Goal: Use online tool/utility: Use online tool/utility

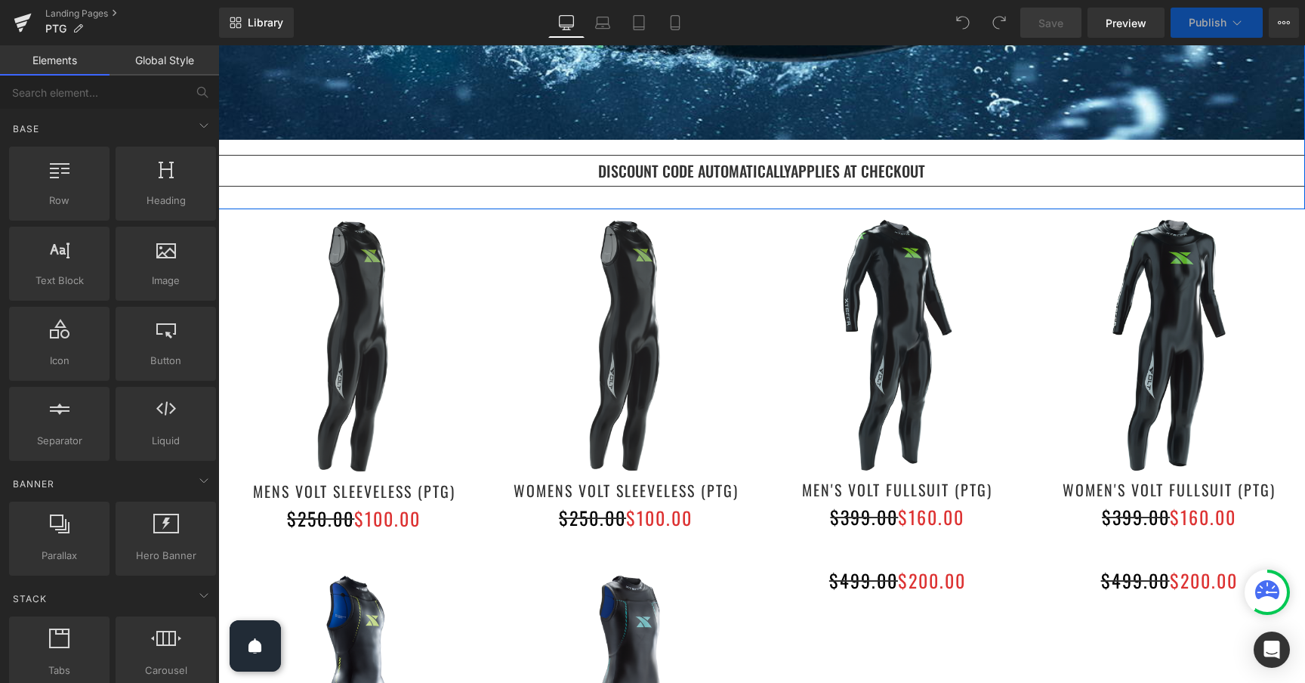
scroll to position [364, 0]
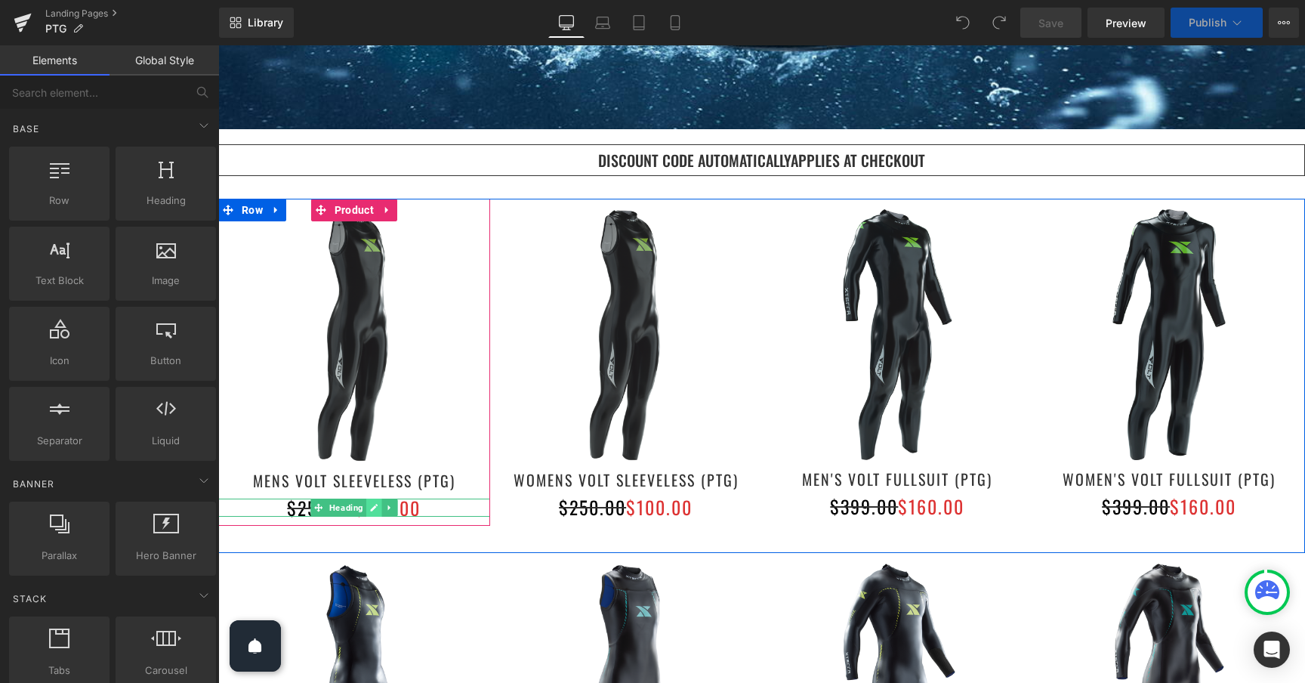
click at [375, 508] on icon at bounding box center [374, 507] width 8 height 9
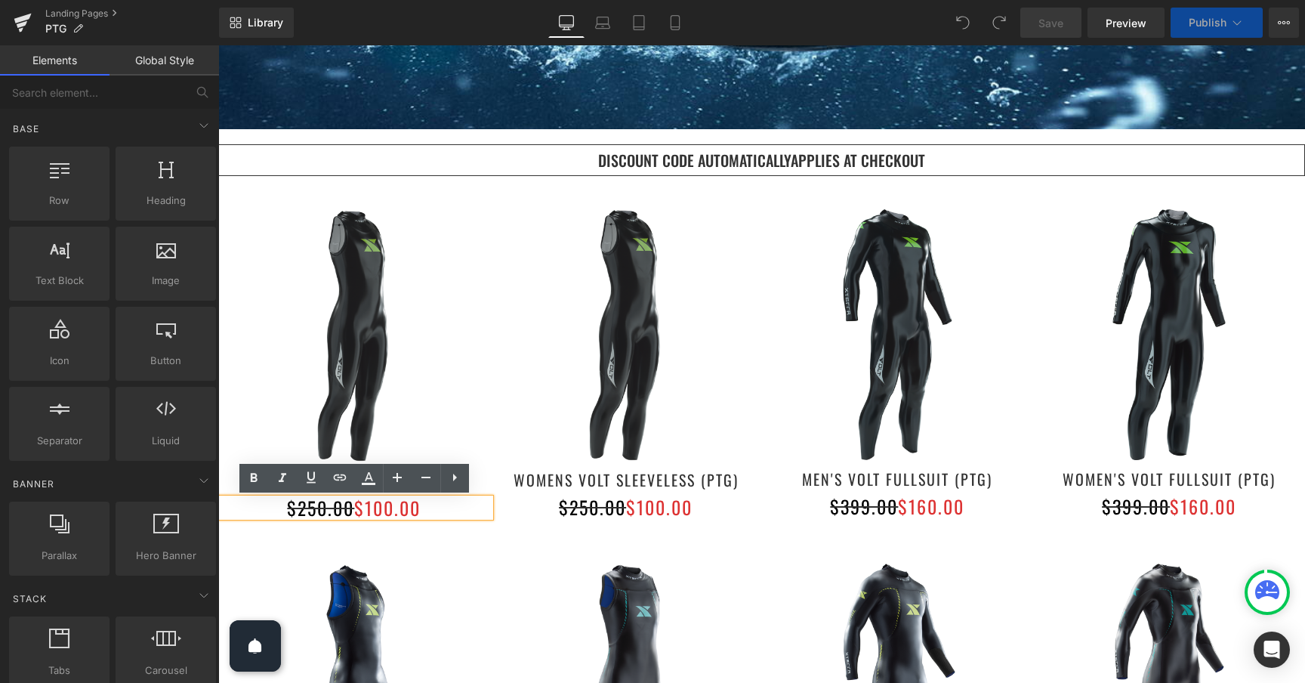
click at [394, 508] on font "$100.00" at bounding box center [387, 507] width 66 height 27
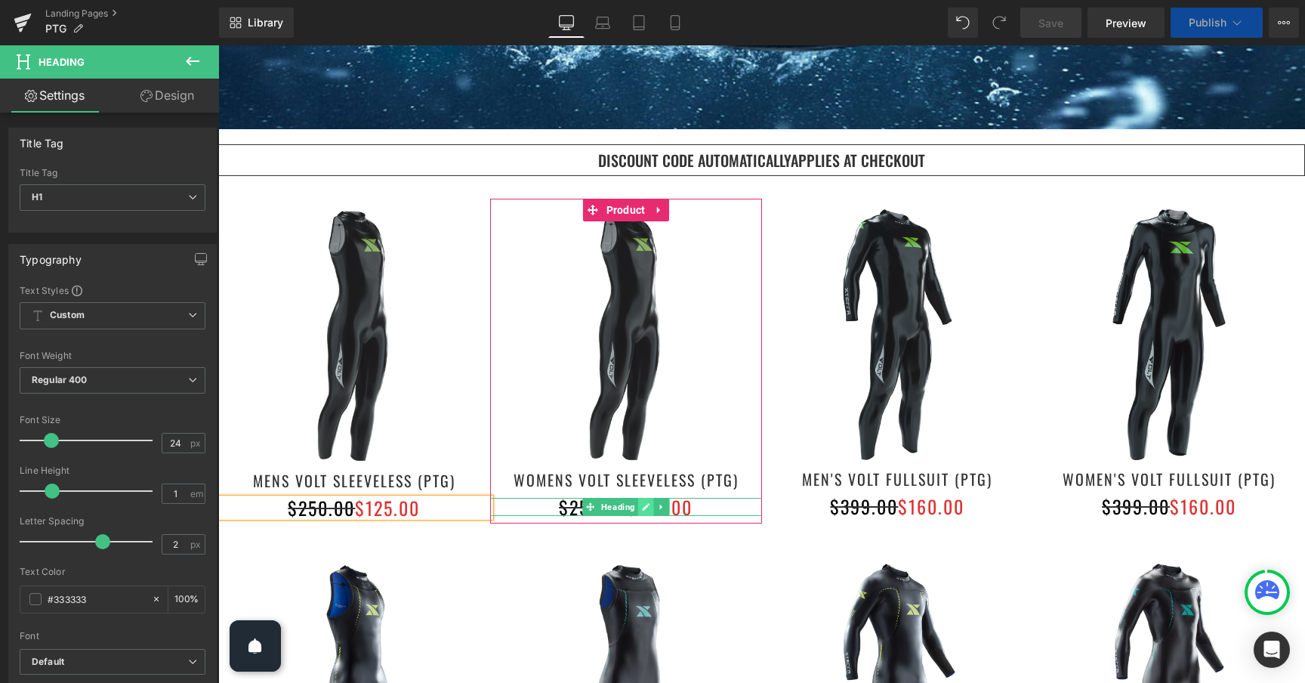
click at [649, 507] on icon at bounding box center [645, 506] width 8 height 9
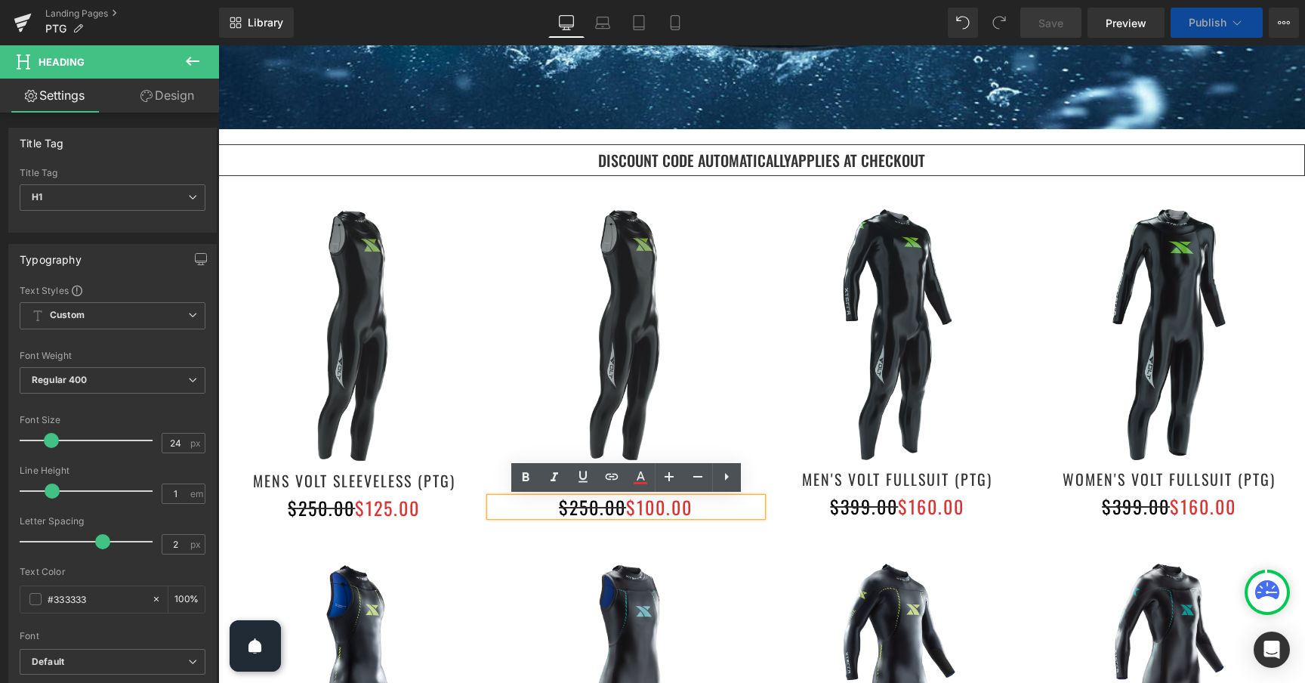
click at [666, 506] on font "$100.00" at bounding box center [659, 506] width 66 height 27
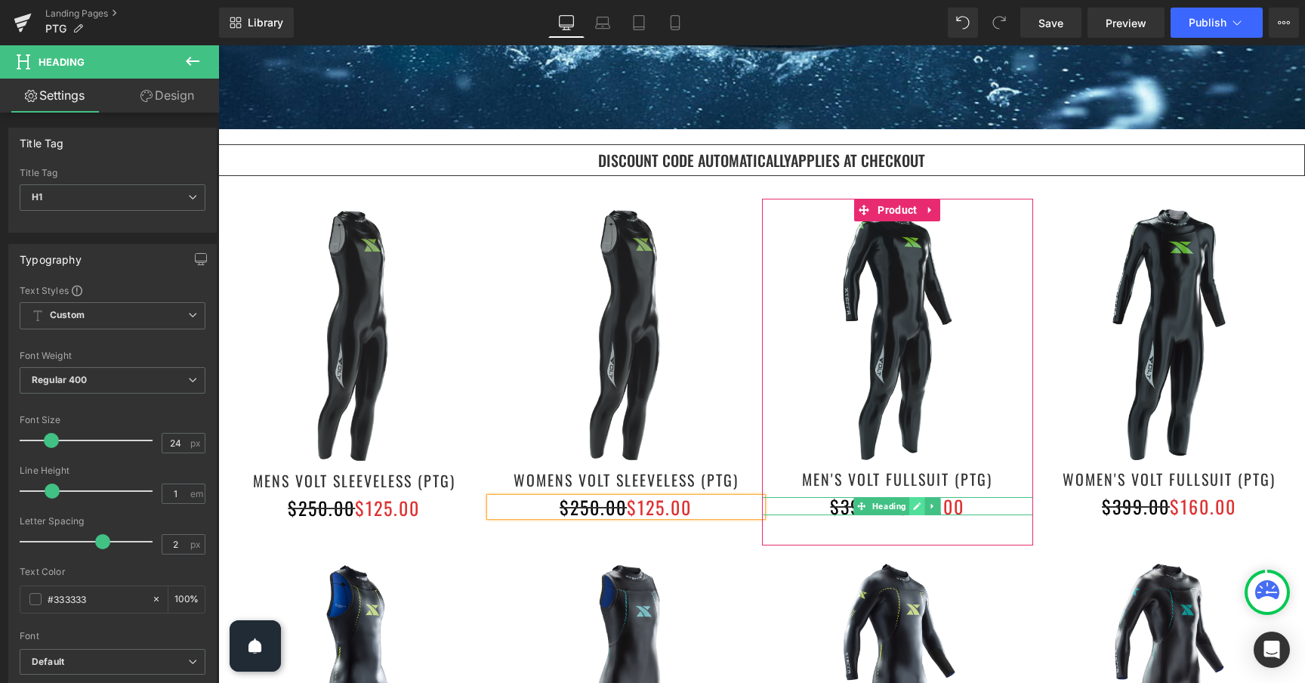
click at [922, 506] on link at bounding box center [918, 506] width 16 height 18
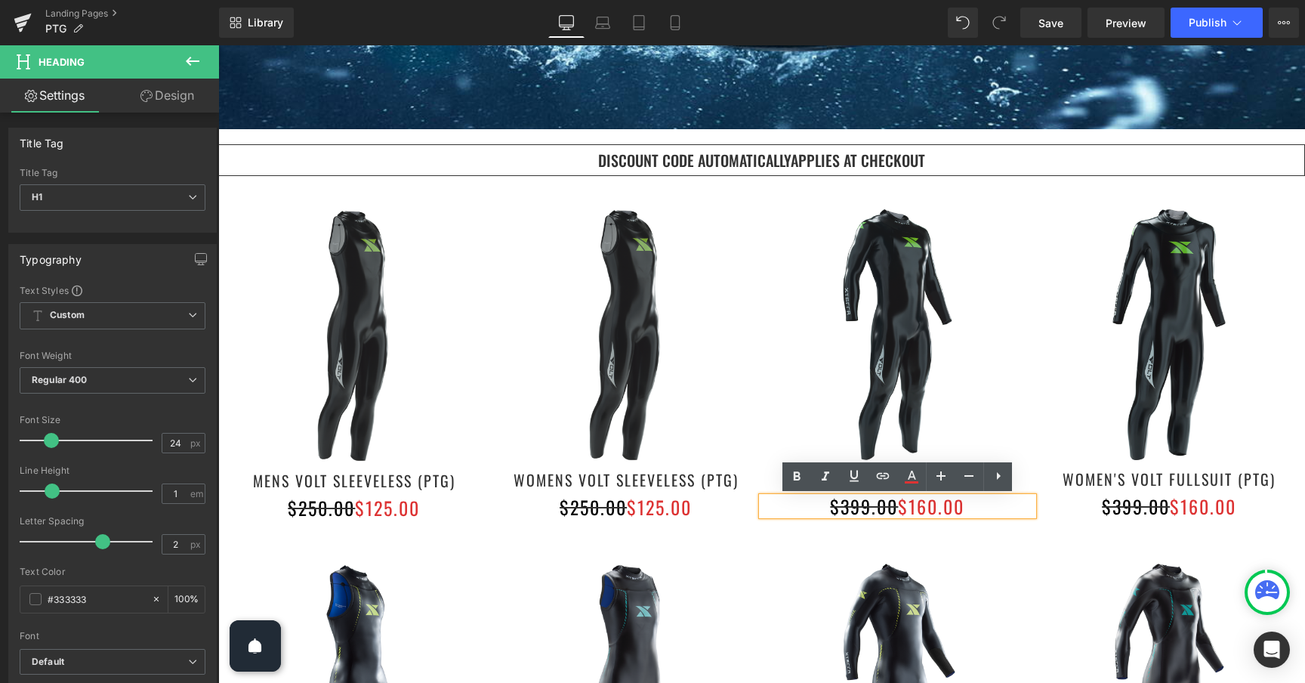
click at [925, 508] on font "$160.00" at bounding box center [931, 506] width 66 height 27
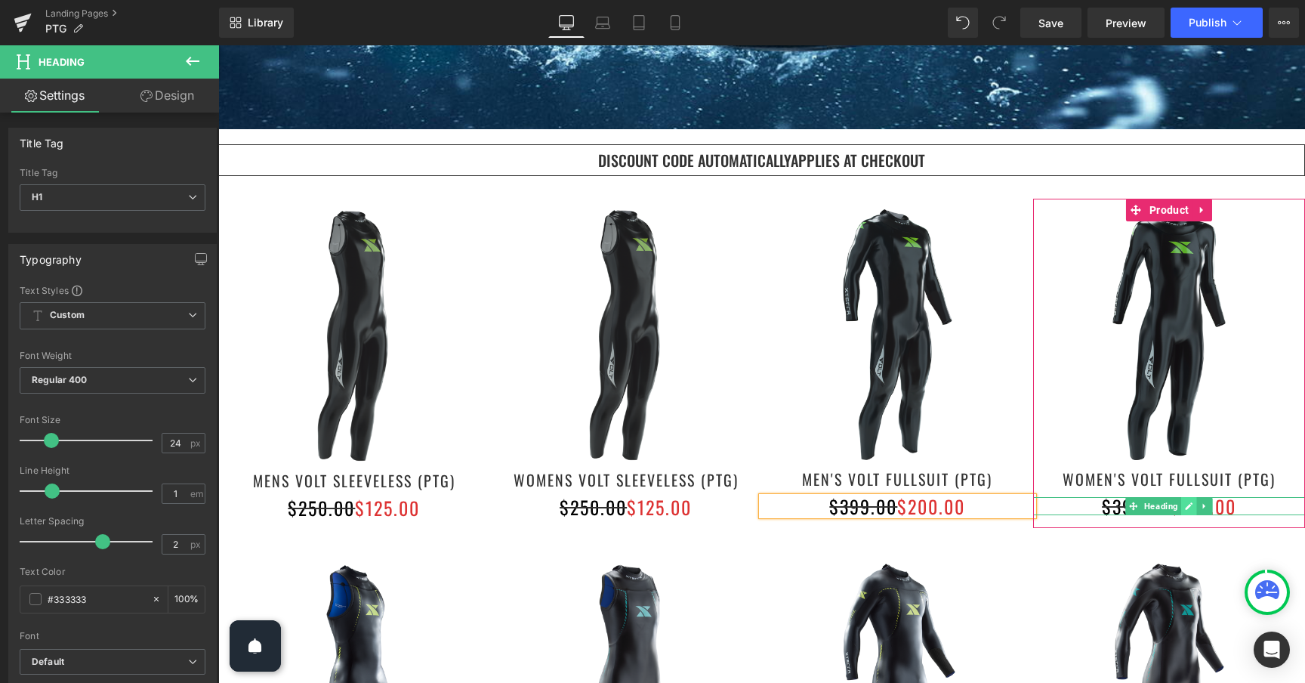
click at [1191, 505] on icon at bounding box center [1190, 506] width 8 height 8
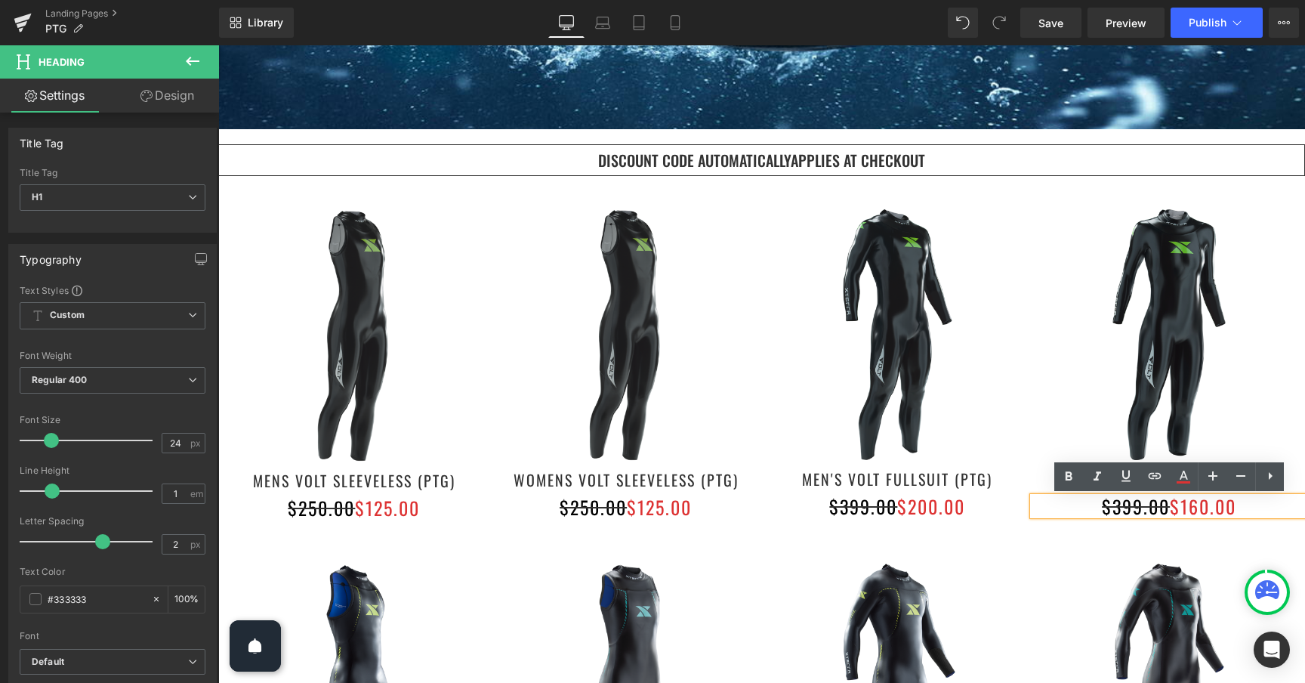
click at [1200, 505] on font "$160.00" at bounding box center [1203, 506] width 66 height 27
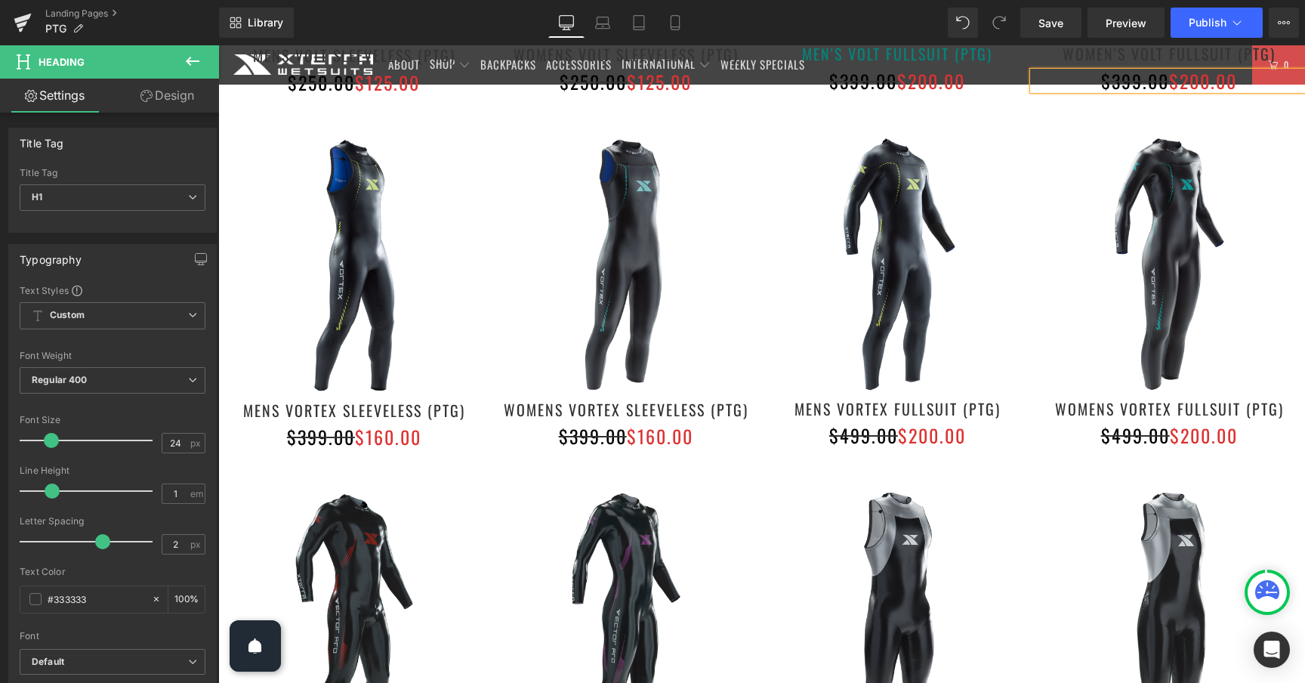
scroll to position [791, 0]
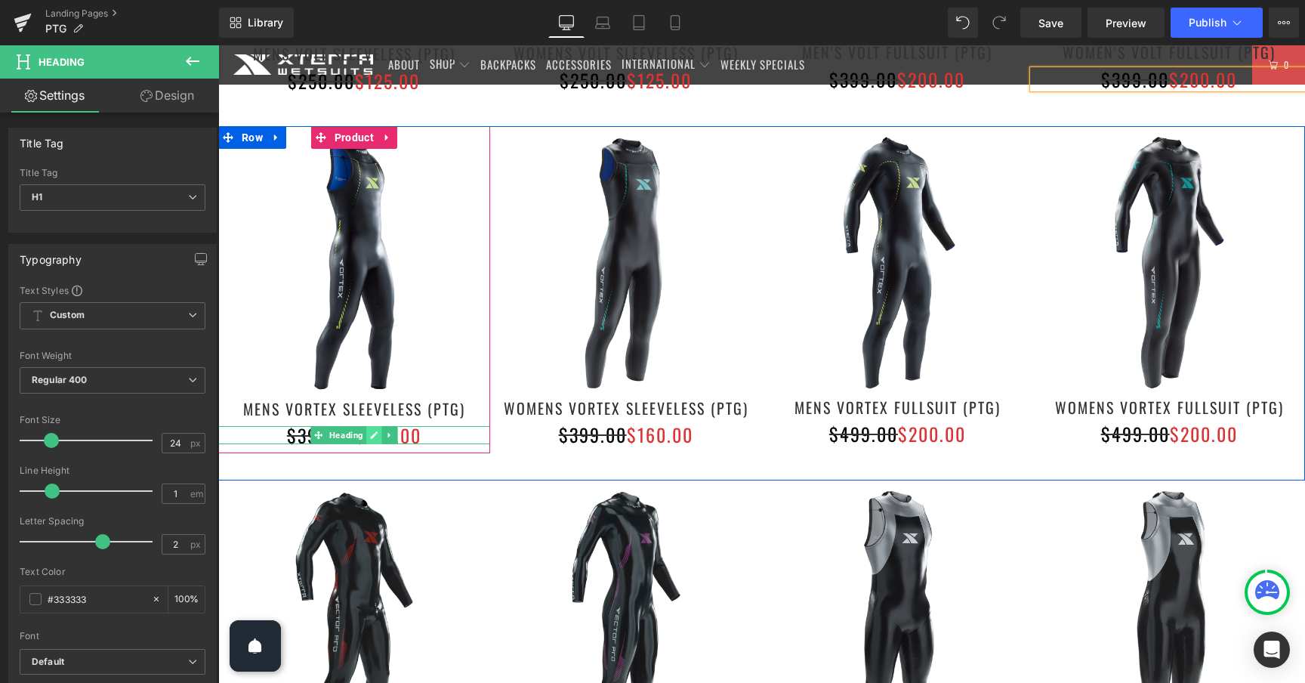
click at [378, 434] on link at bounding box center [374, 435] width 16 height 18
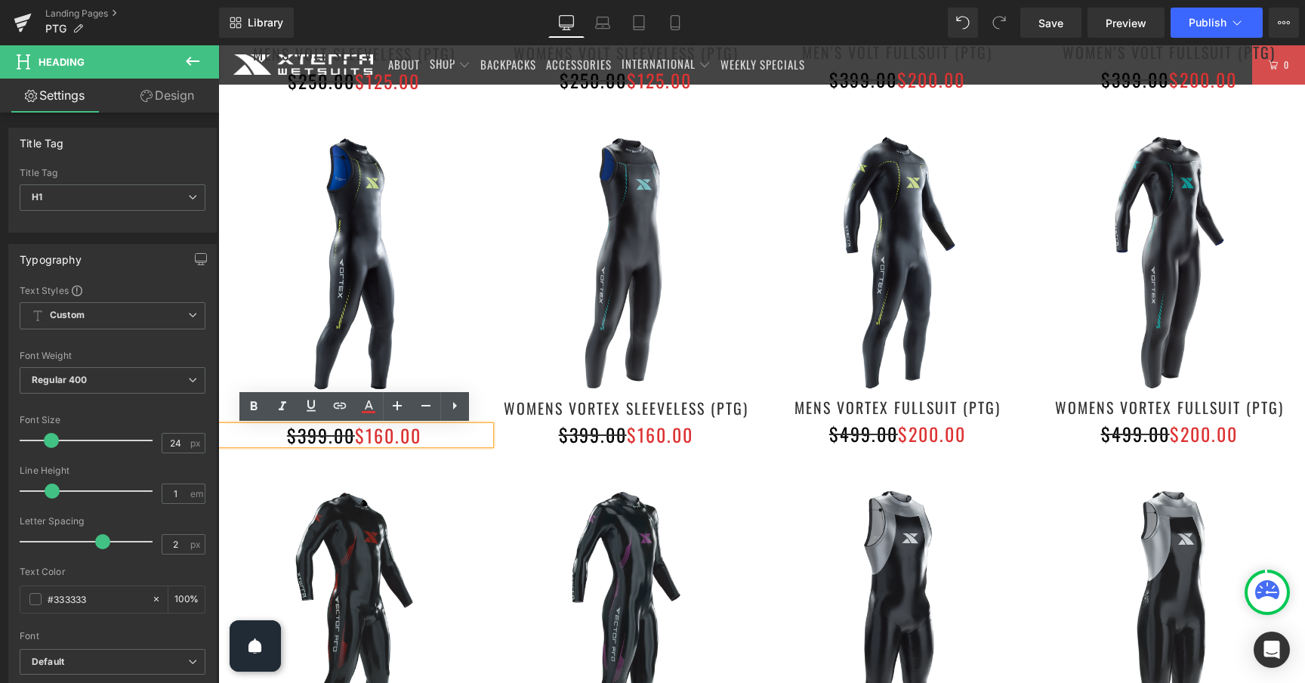
click at [382, 434] on font "$160.00" at bounding box center [388, 435] width 66 height 27
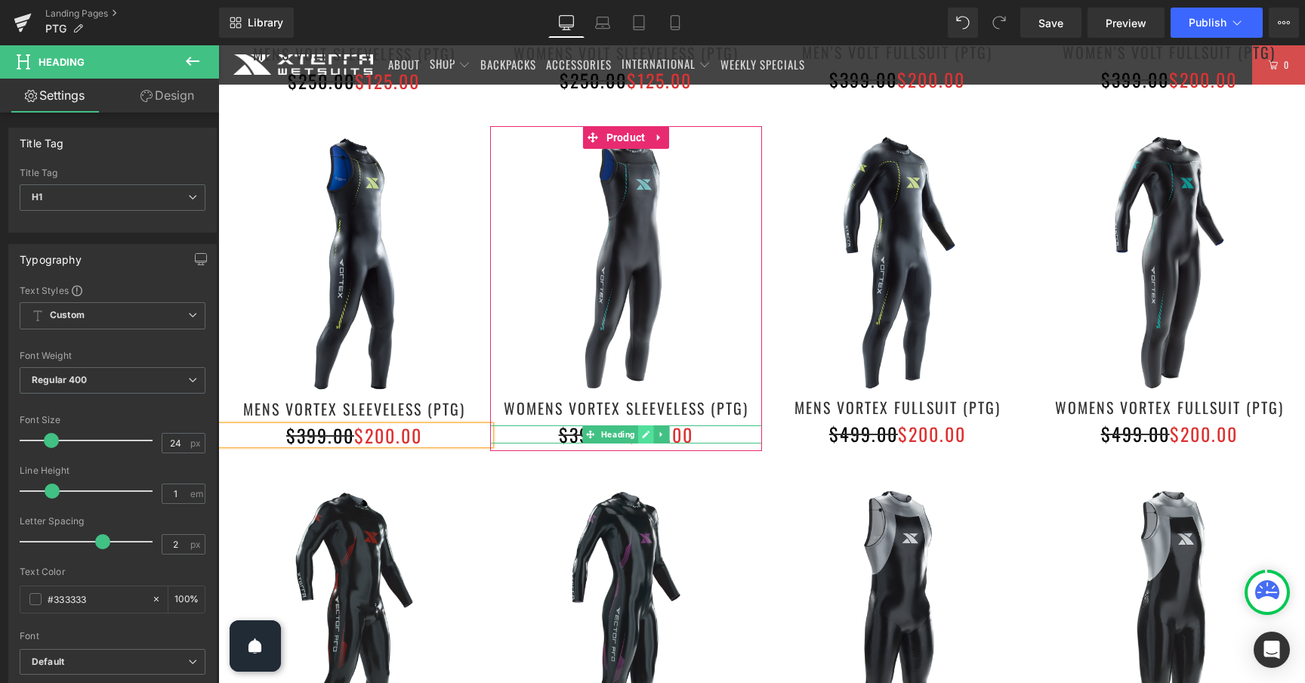
click at [647, 432] on icon at bounding box center [646, 435] width 8 height 8
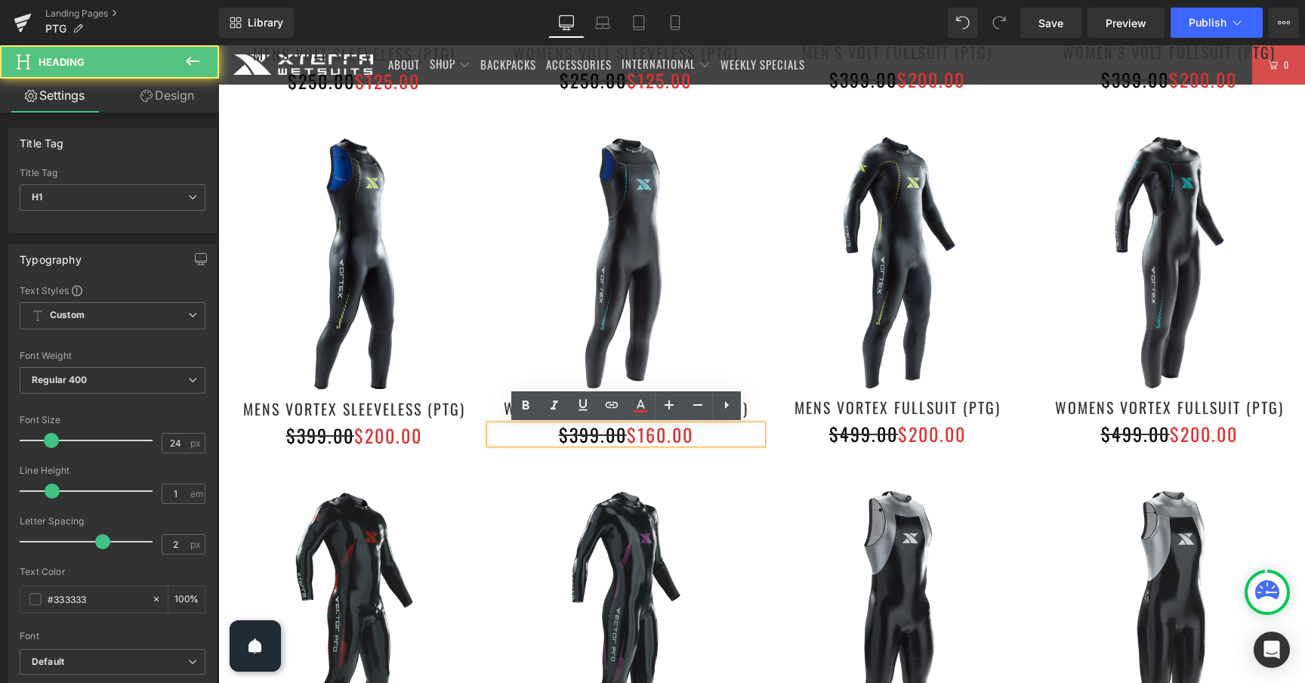
click at [659, 435] on font "$160.00" at bounding box center [660, 434] width 66 height 27
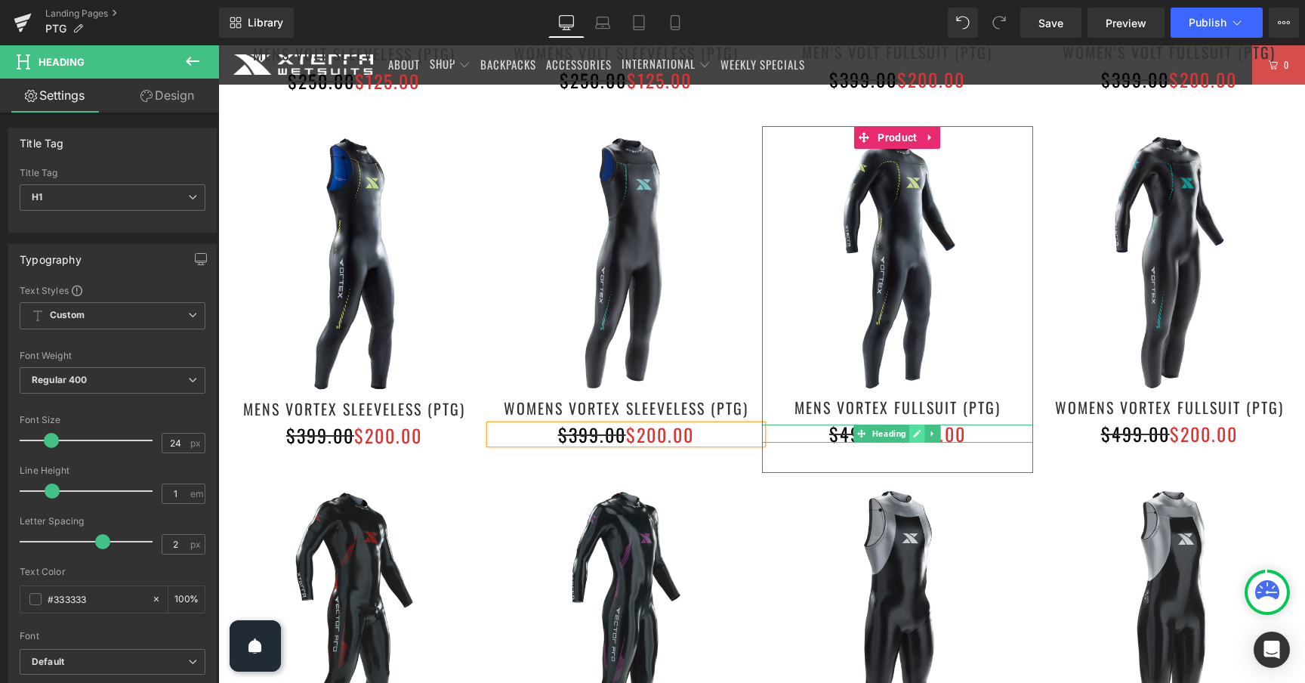
click at [919, 435] on icon at bounding box center [917, 433] width 8 height 9
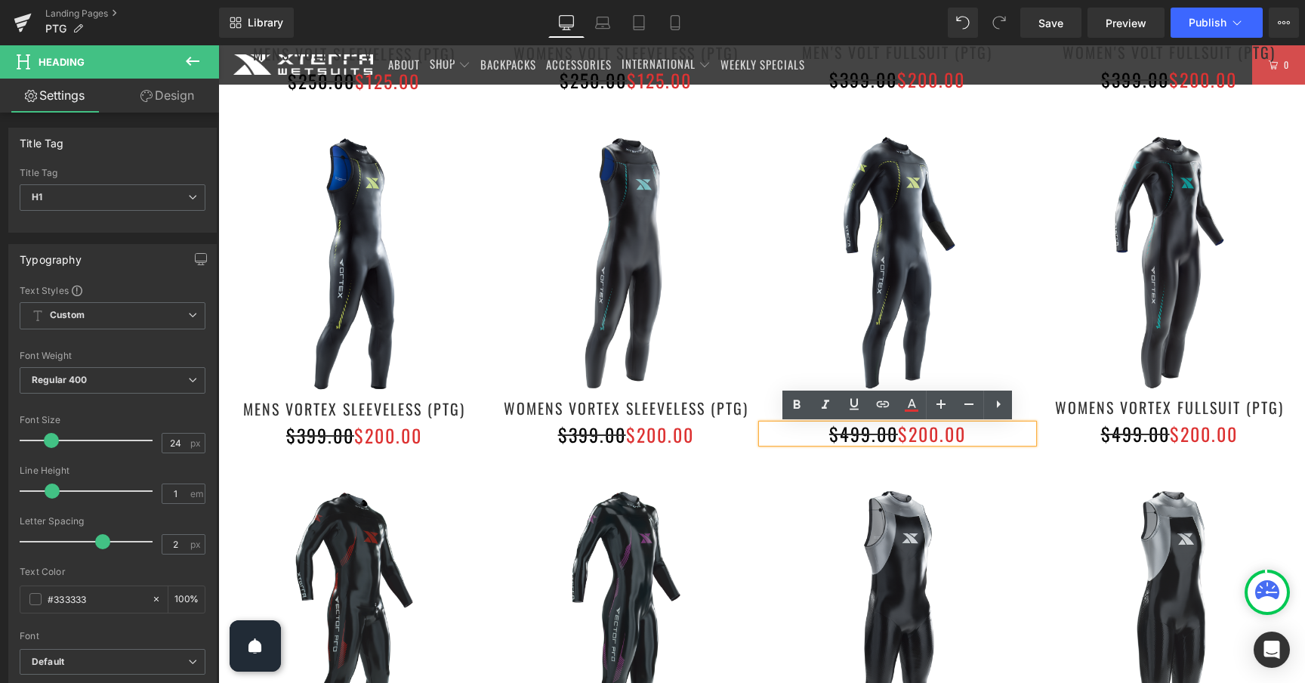
click at [925, 434] on font "$200.00" at bounding box center [932, 433] width 68 height 27
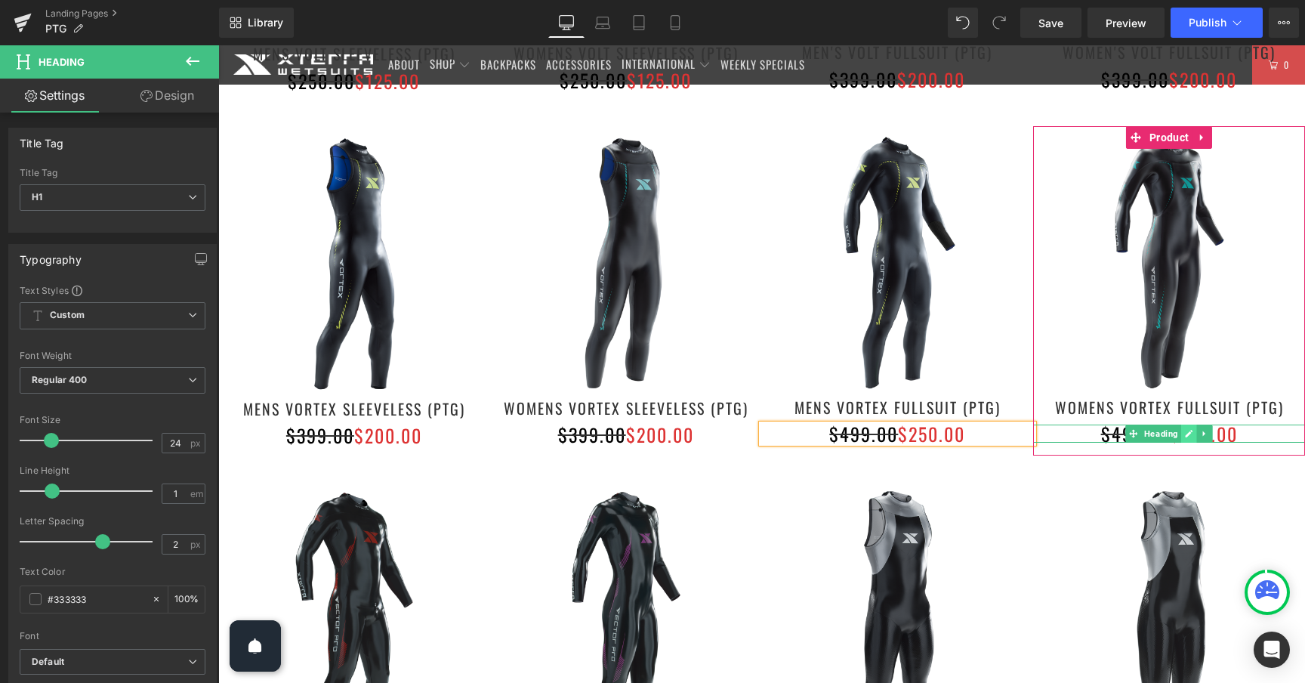
click at [1184, 432] on link at bounding box center [1189, 434] width 16 height 18
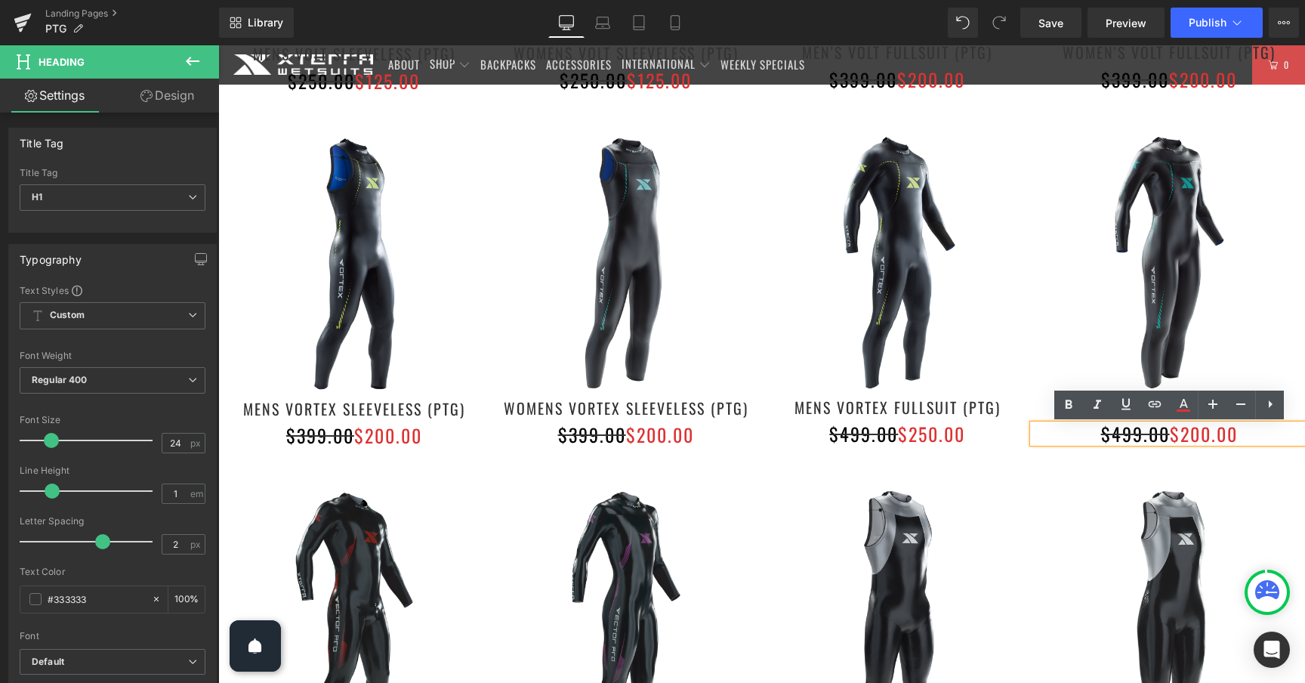
click at [1200, 434] on font "$200.00" at bounding box center [1204, 433] width 68 height 27
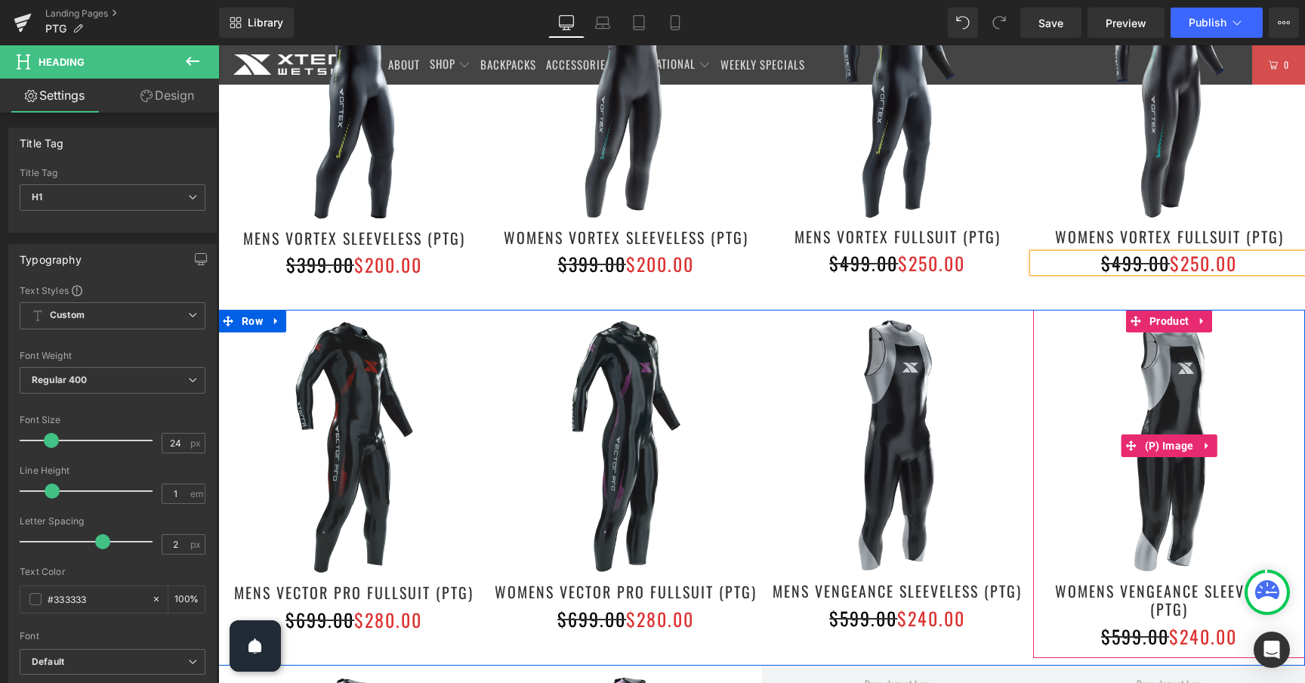
scroll to position [1018, 0]
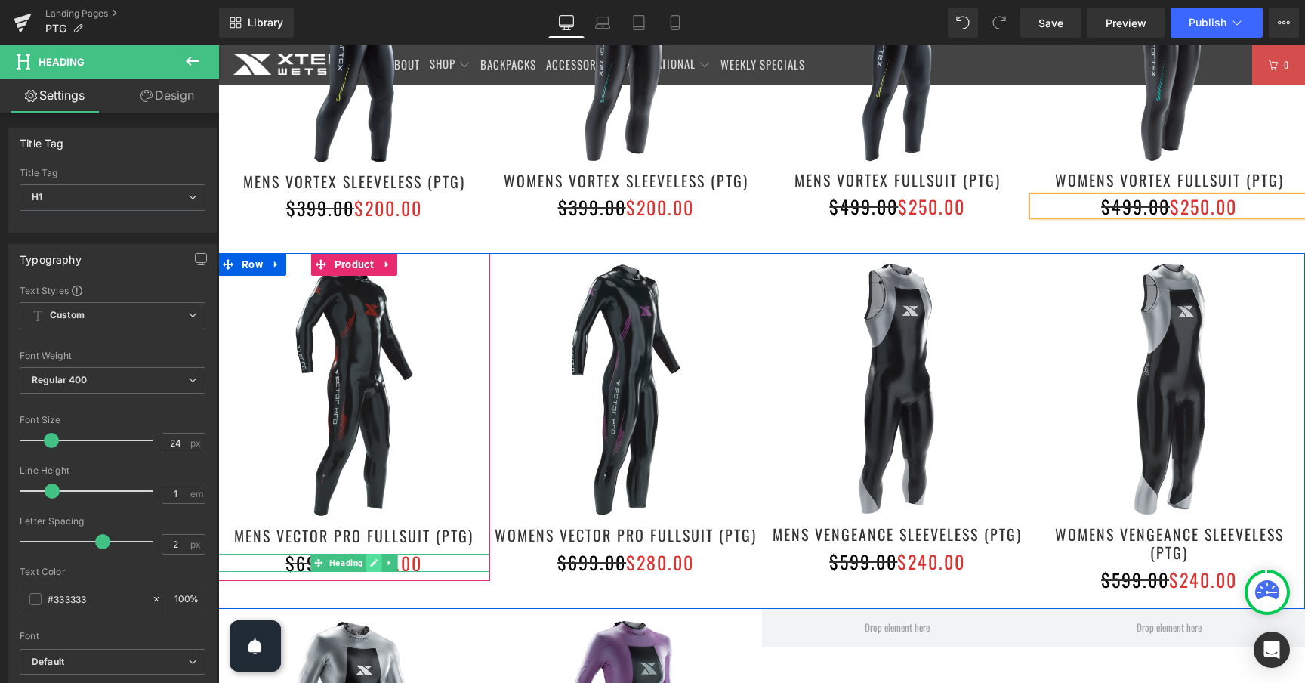
click at [377, 563] on icon at bounding box center [374, 562] width 8 height 9
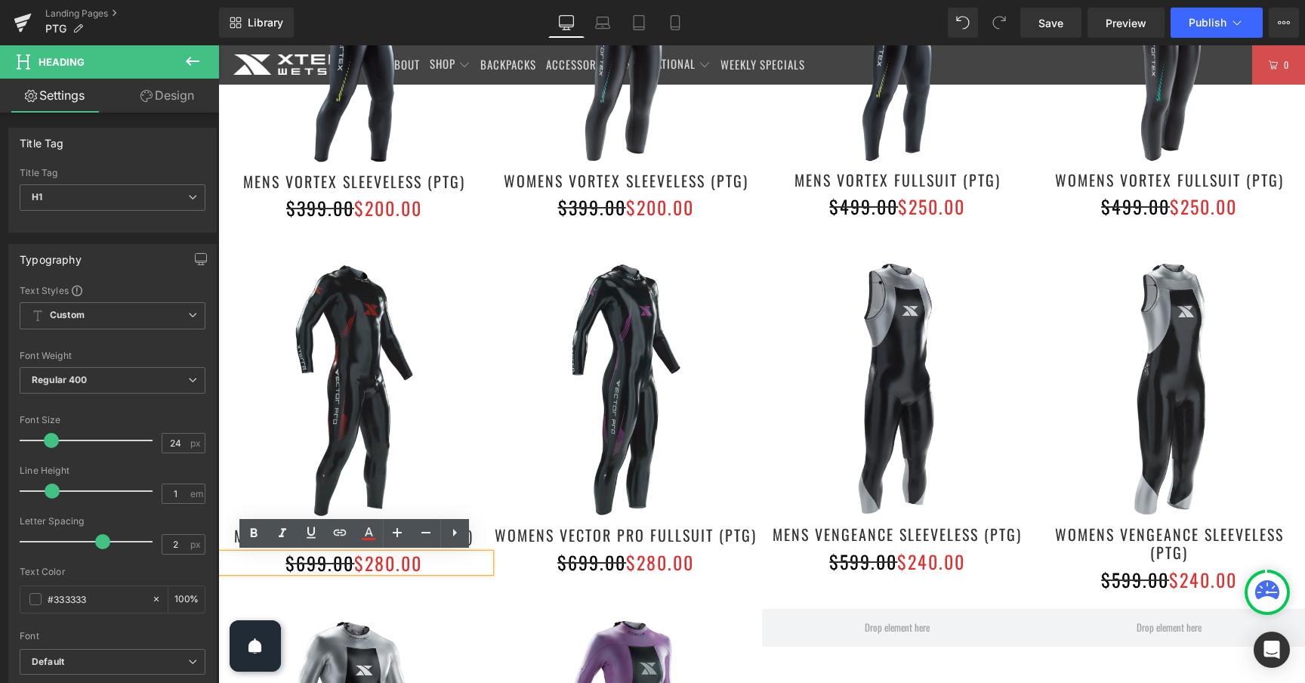
click at [385, 563] on font "$280.00" at bounding box center [388, 562] width 68 height 27
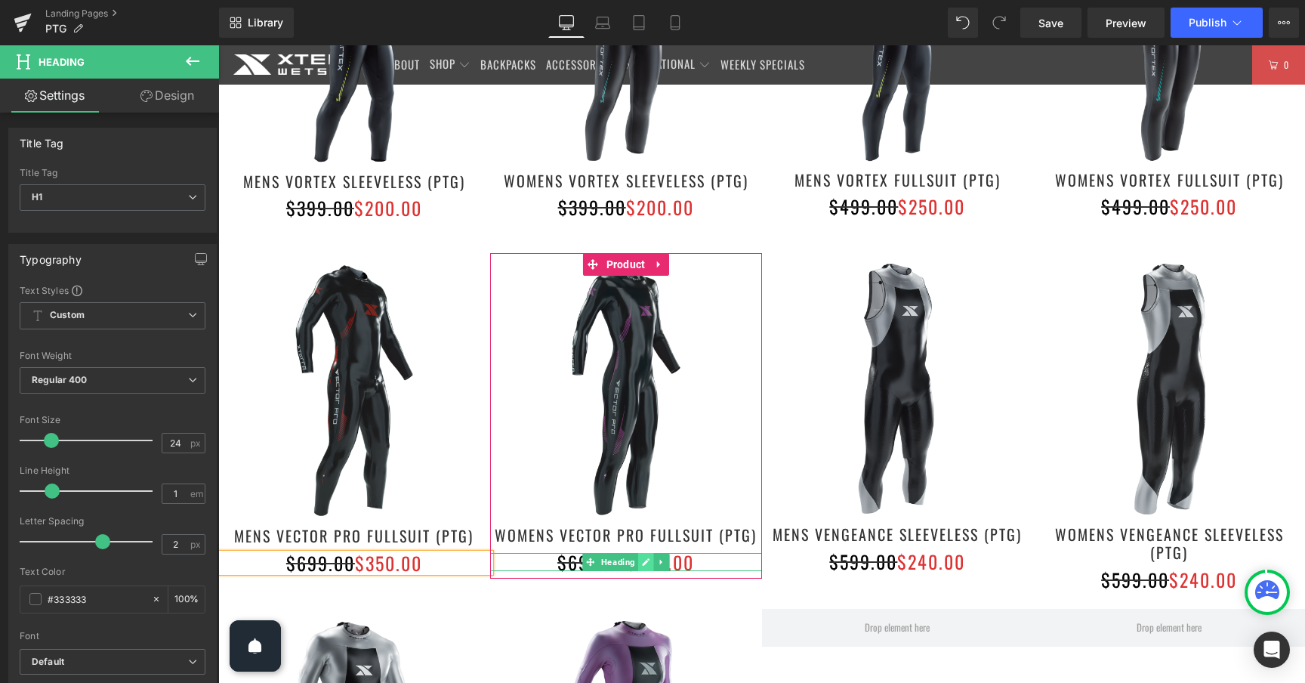
click at [644, 558] on icon at bounding box center [645, 562] width 8 height 9
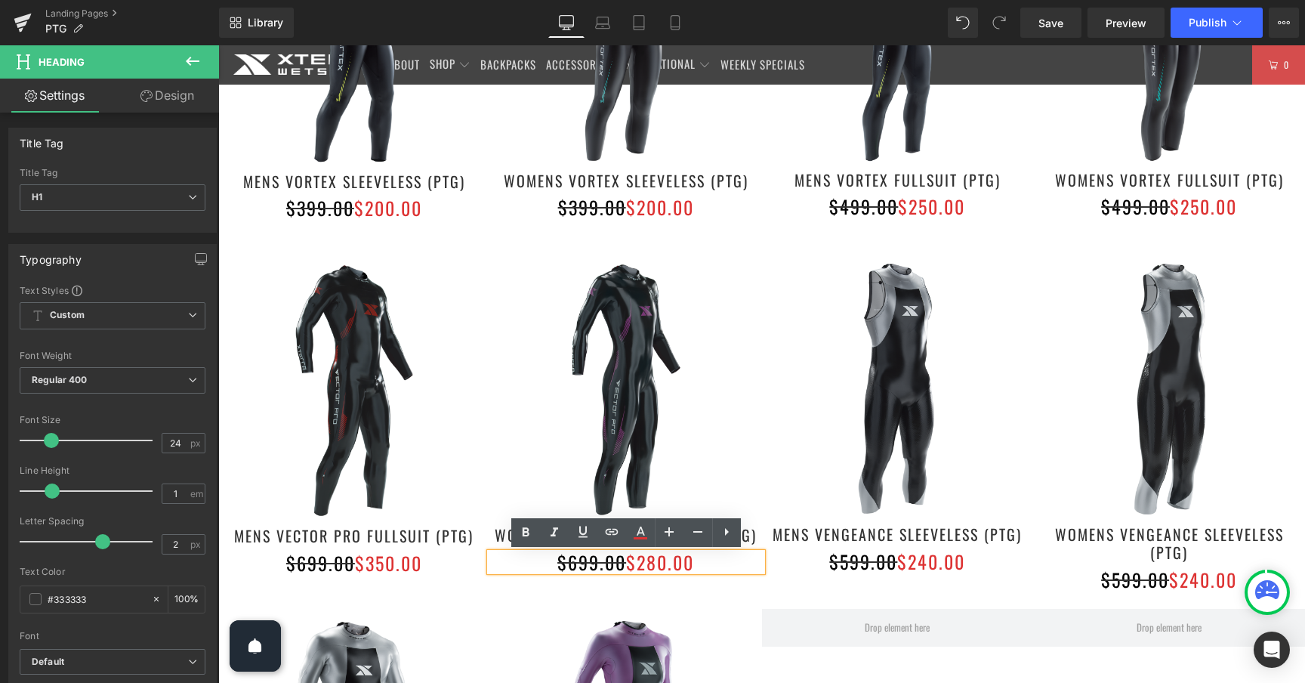
click at [659, 564] on font "$280.00" at bounding box center [660, 561] width 68 height 27
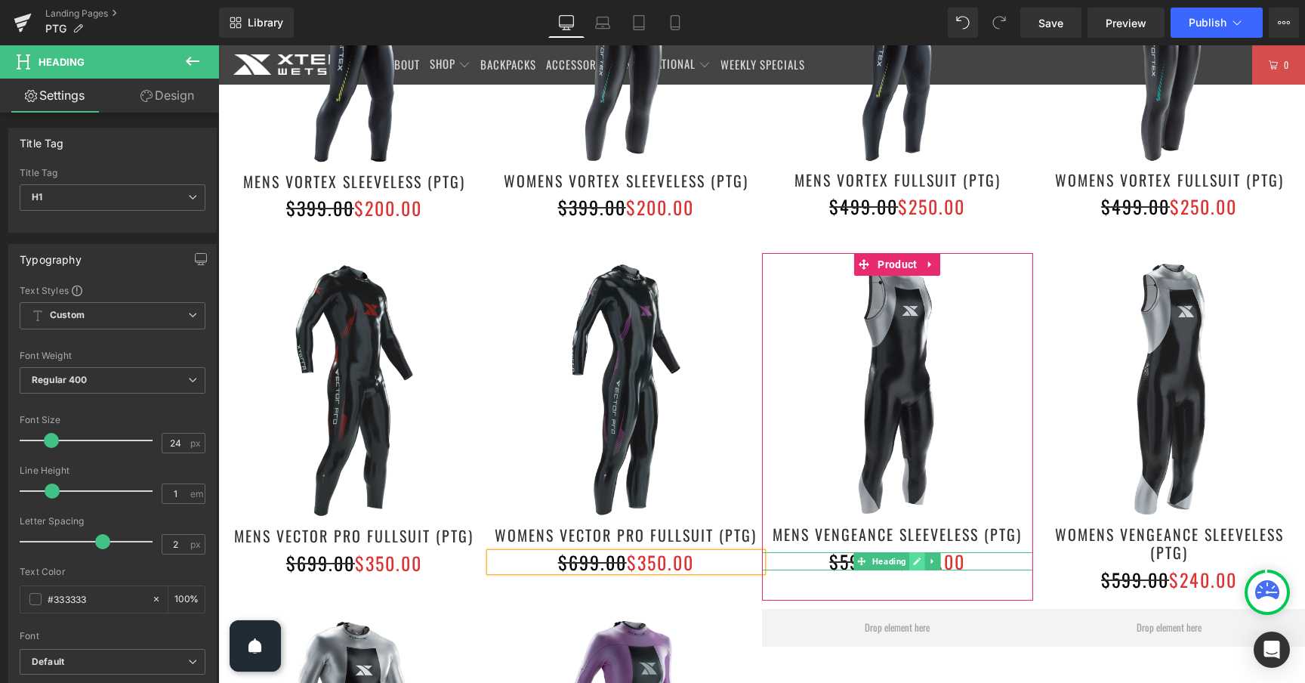
click at [919, 558] on icon at bounding box center [918, 562] width 8 height 8
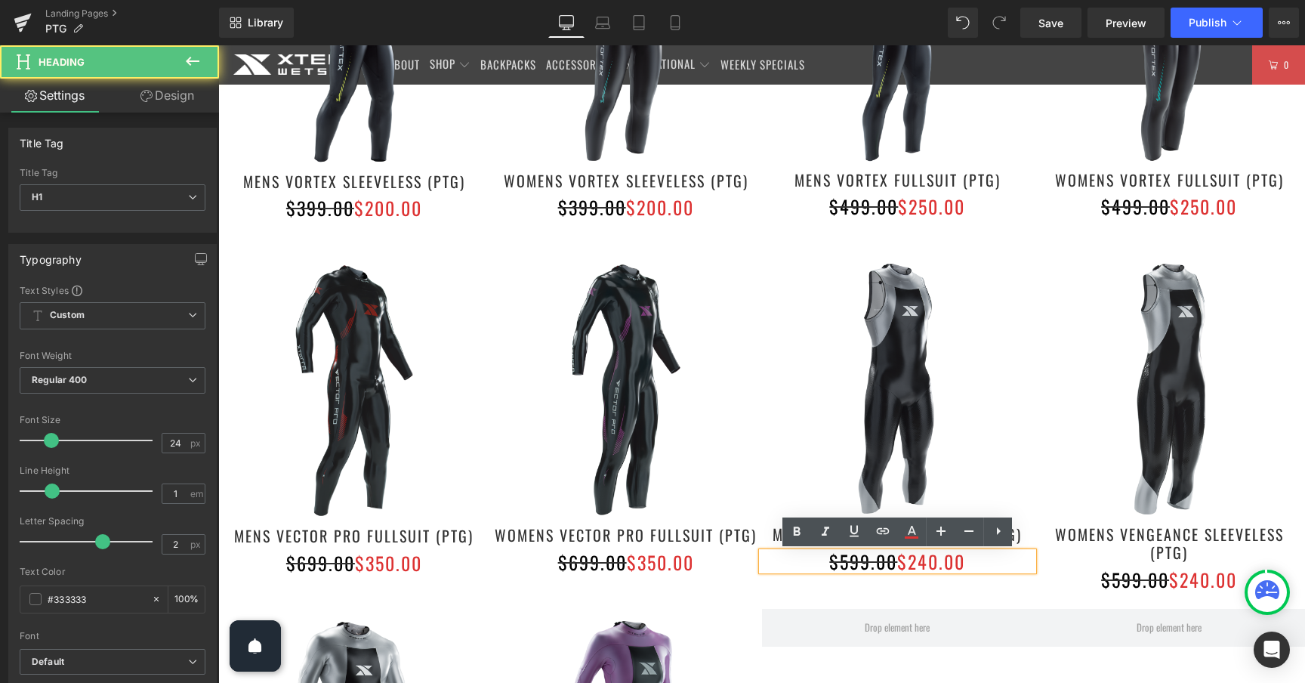
click at [927, 560] on font "$240.00" at bounding box center [931, 561] width 68 height 27
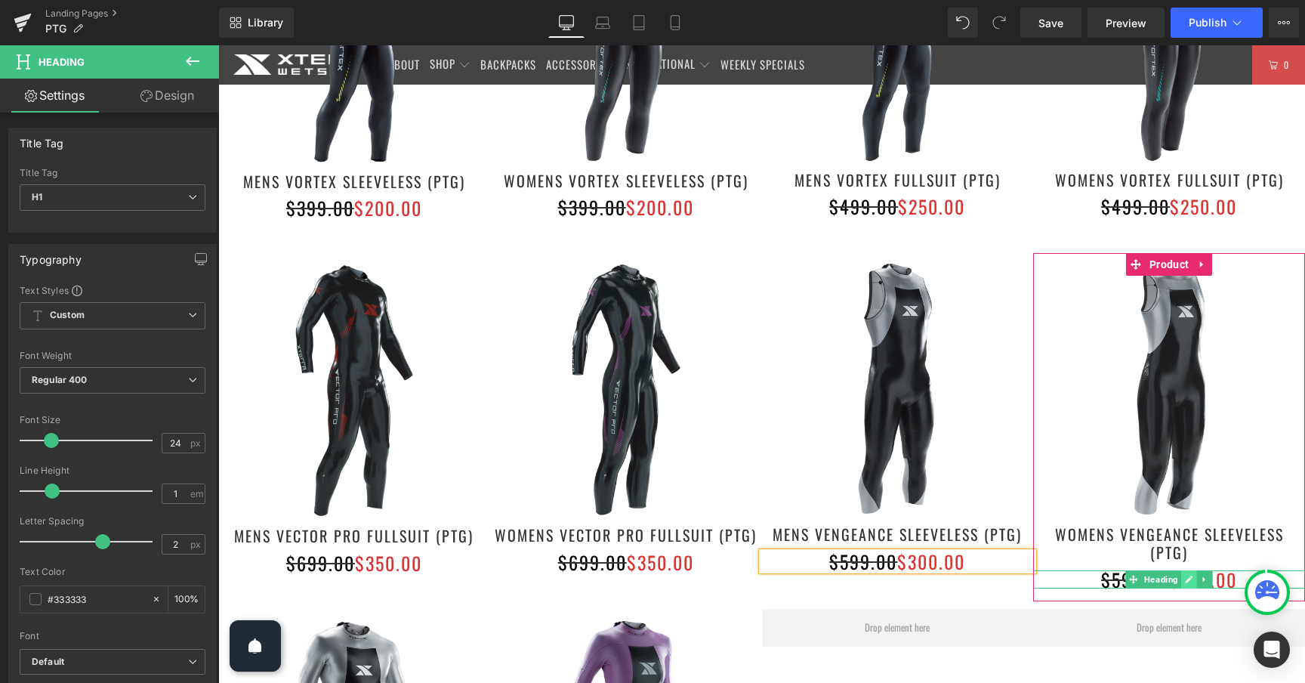
click at [1192, 576] on icon at bounding box center [1190, 580] width 8 height 8
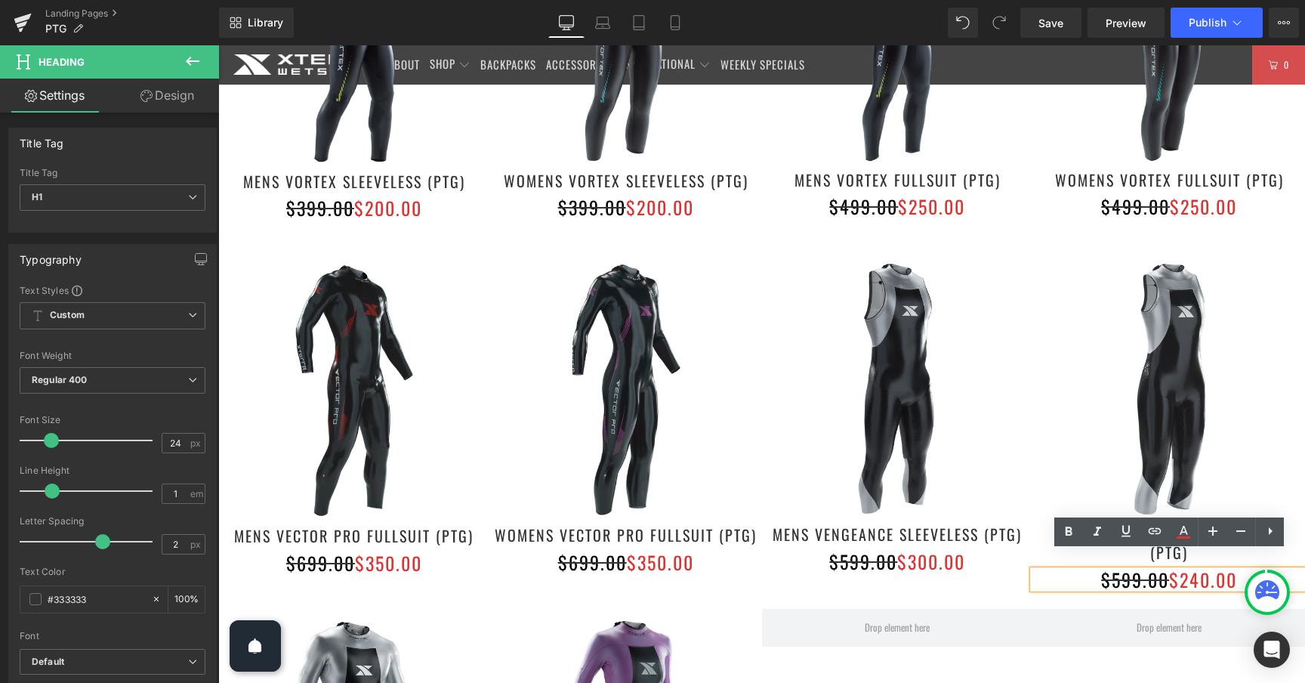
click at [1199, 566] on font "$240.00" at bounding box center [1203, 579] width 68 height 27
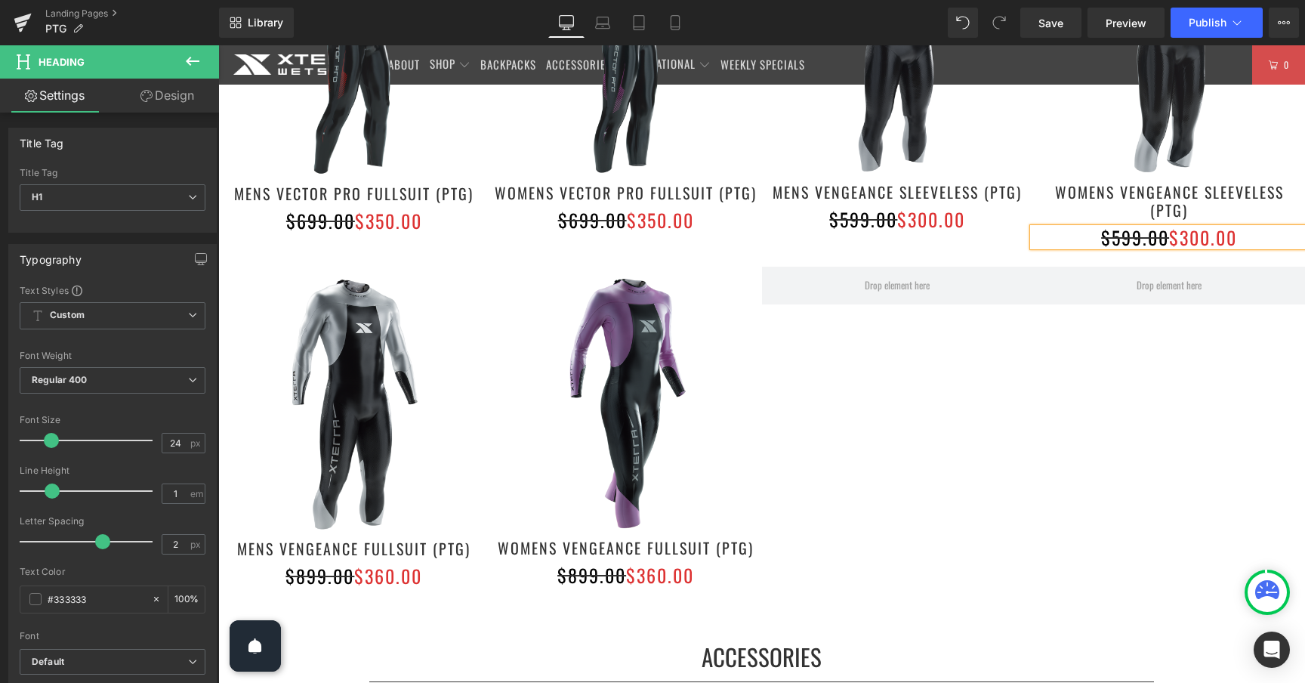
scroll to position [1363, 0]
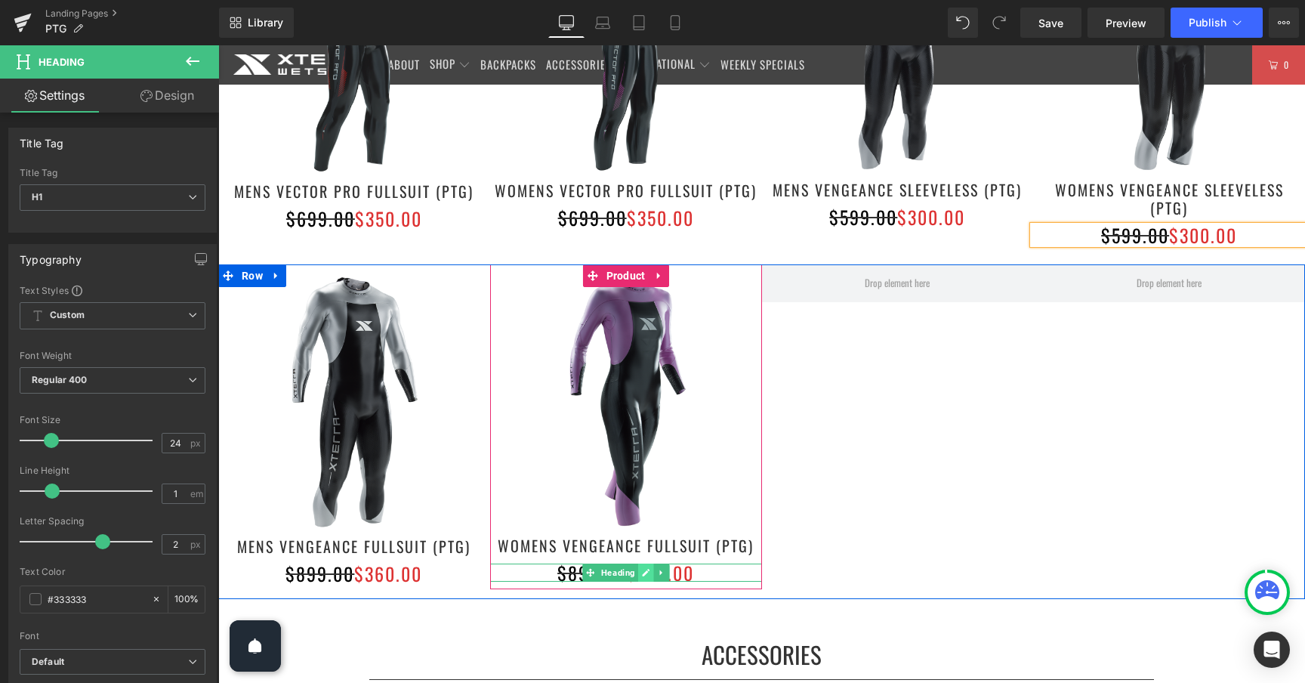
click at [645, 570] on icon at bounding box center [646, 573] width 8 height 8
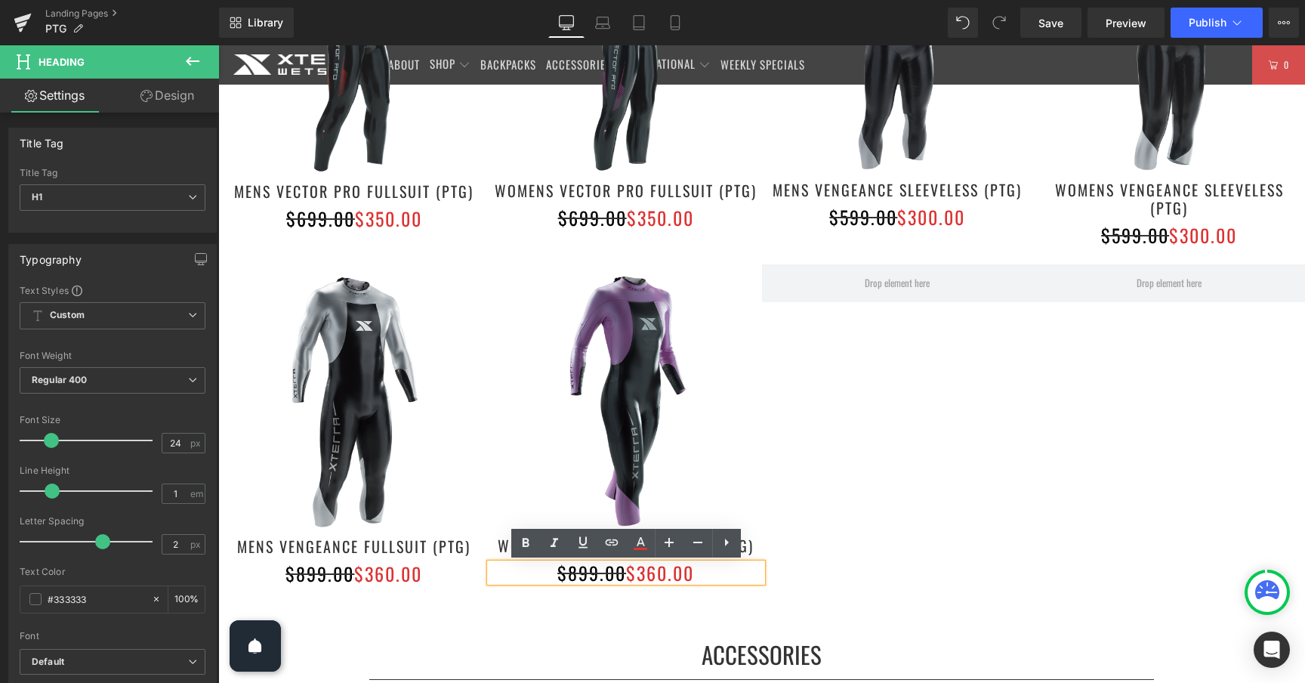
click at [659, 576] on font "$360.00" at bounding box center [660, 572] width 68 height 27
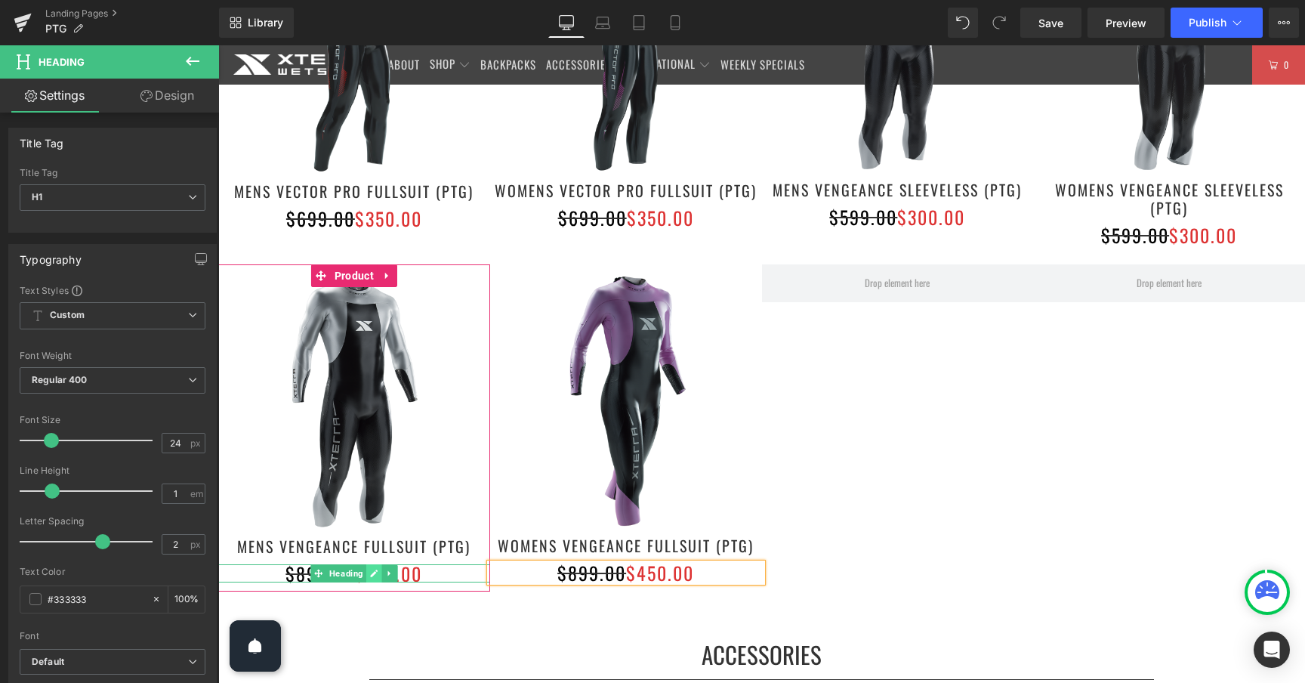
click at [378, 575] on link at bounding box center [374, 573] width 16 height 18
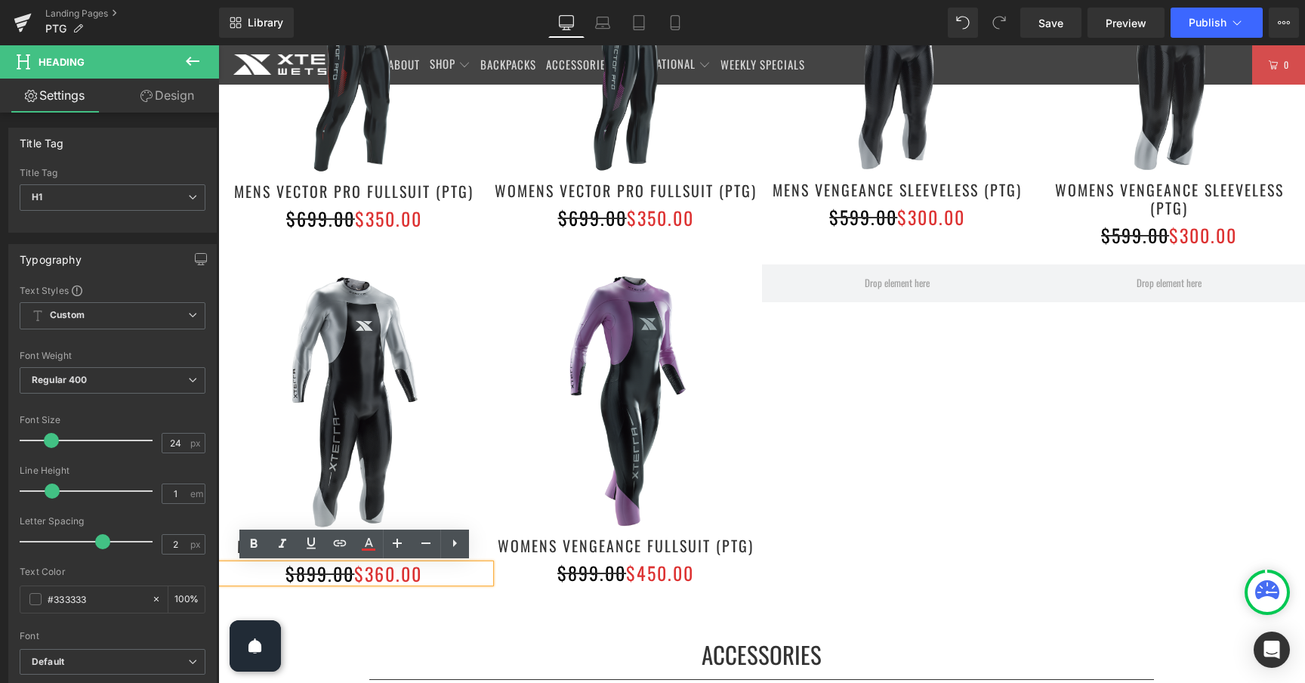
click at [387, 575] on font "$360.00" at bounding box center [388, 573] width 68 height 27
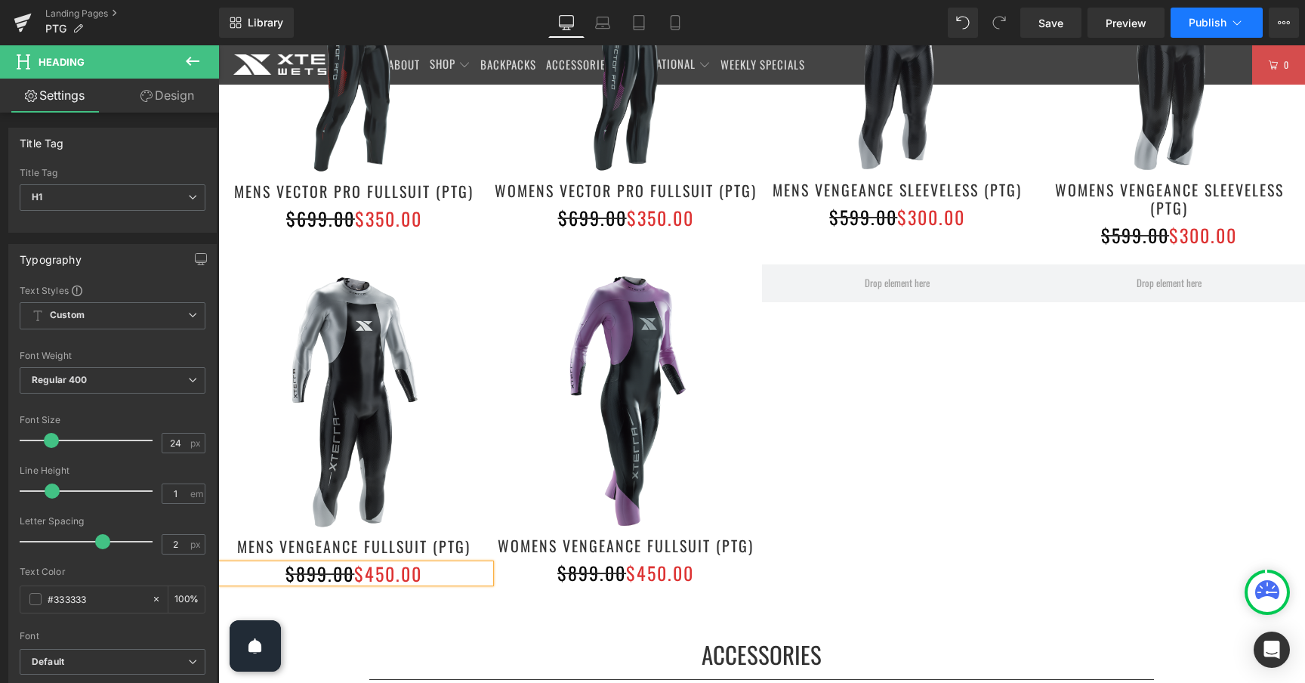
click at [1219, 24] on span "Publish" at bounding box center [1208, 23] width 38 height 12
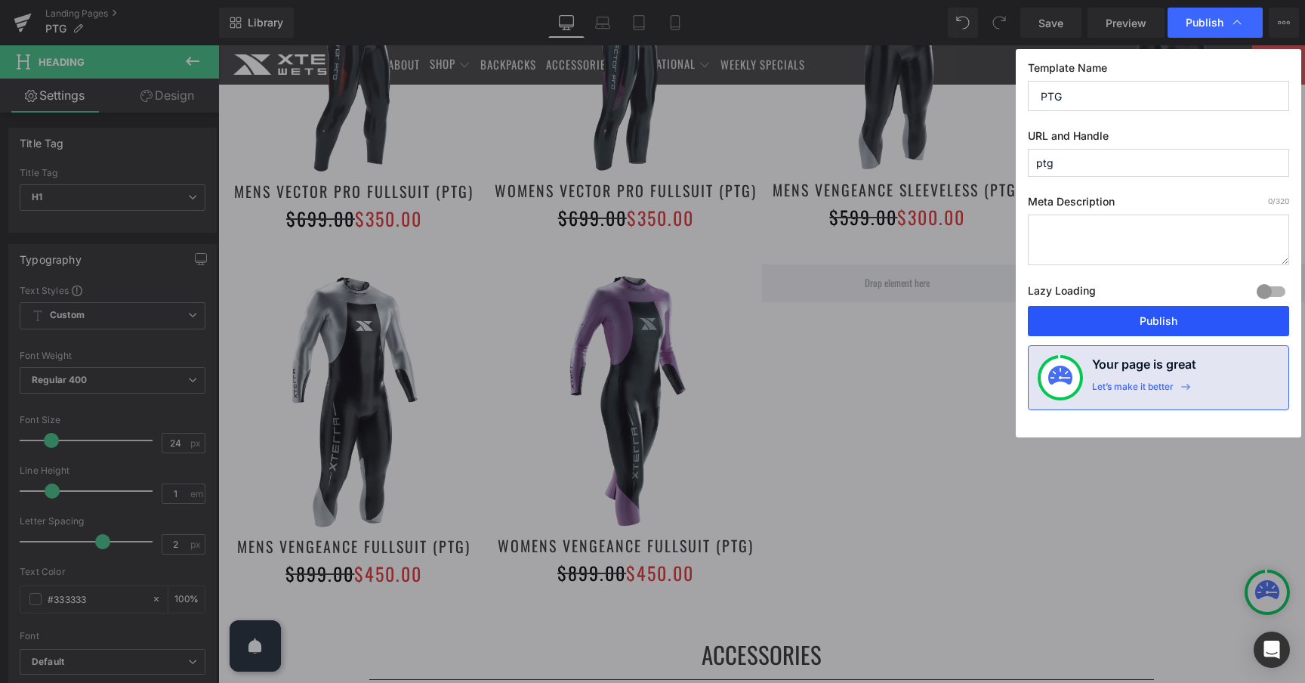
click at [1178, 320] on button "Publish" at bounding box center [1158, 321] width 261 height 30
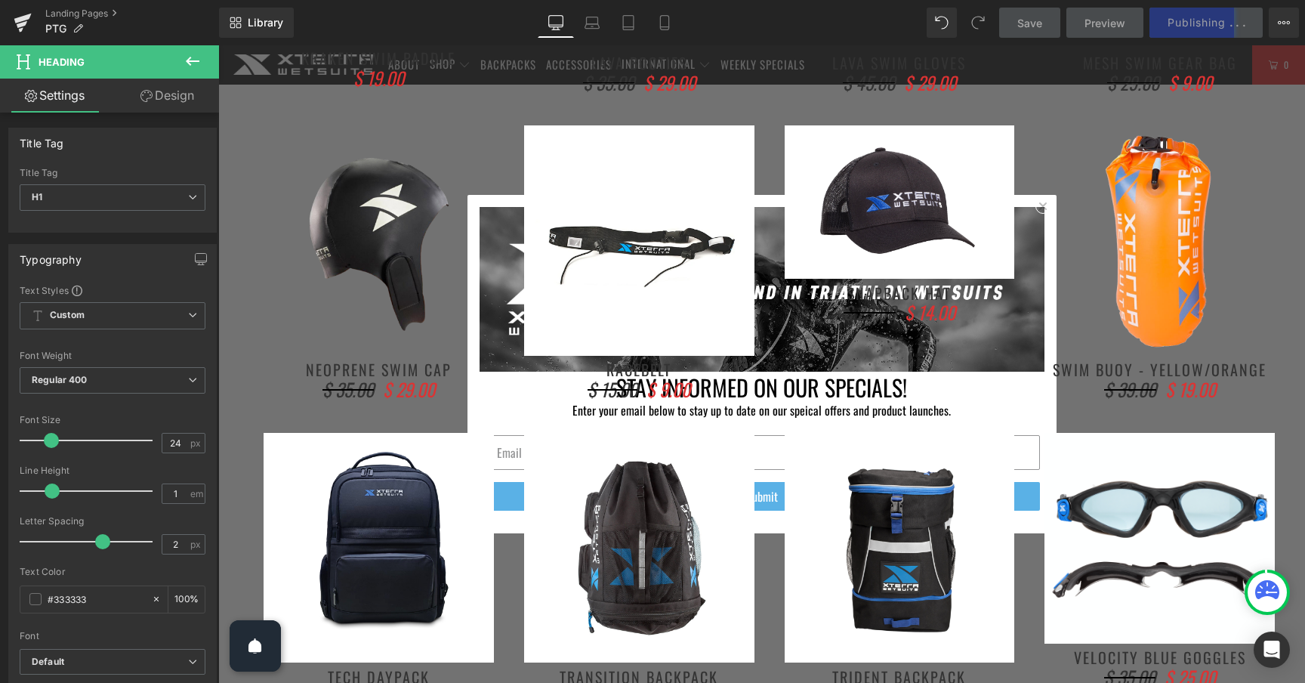
scroll to position [2583, 0]
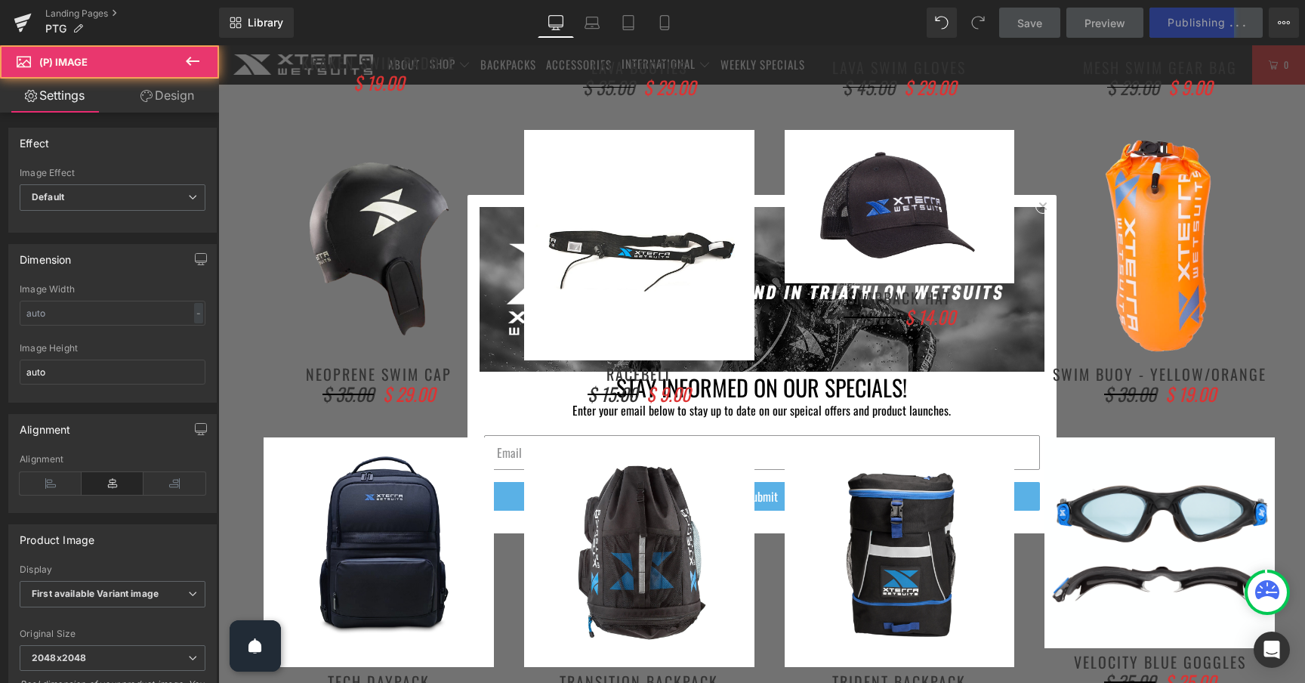
click at [1045, 204] on img at bounding box center [1160, 245] width 230 height 230
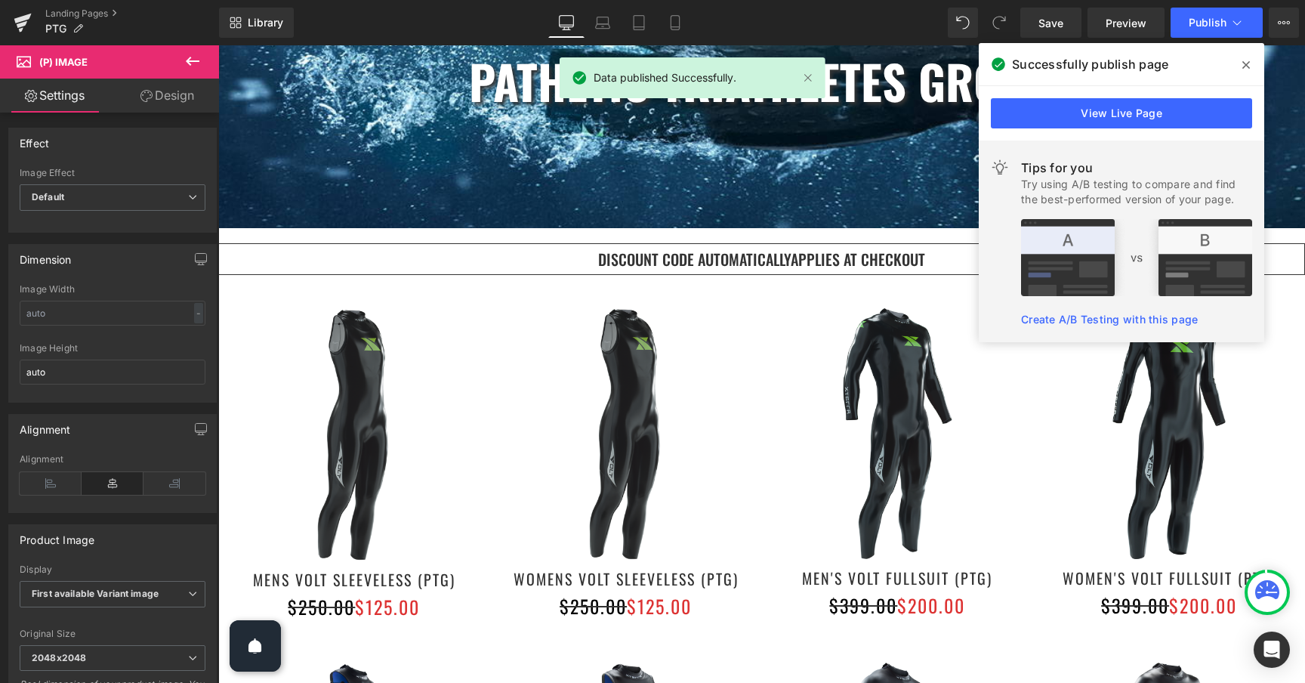
scroll to position [42, 0]
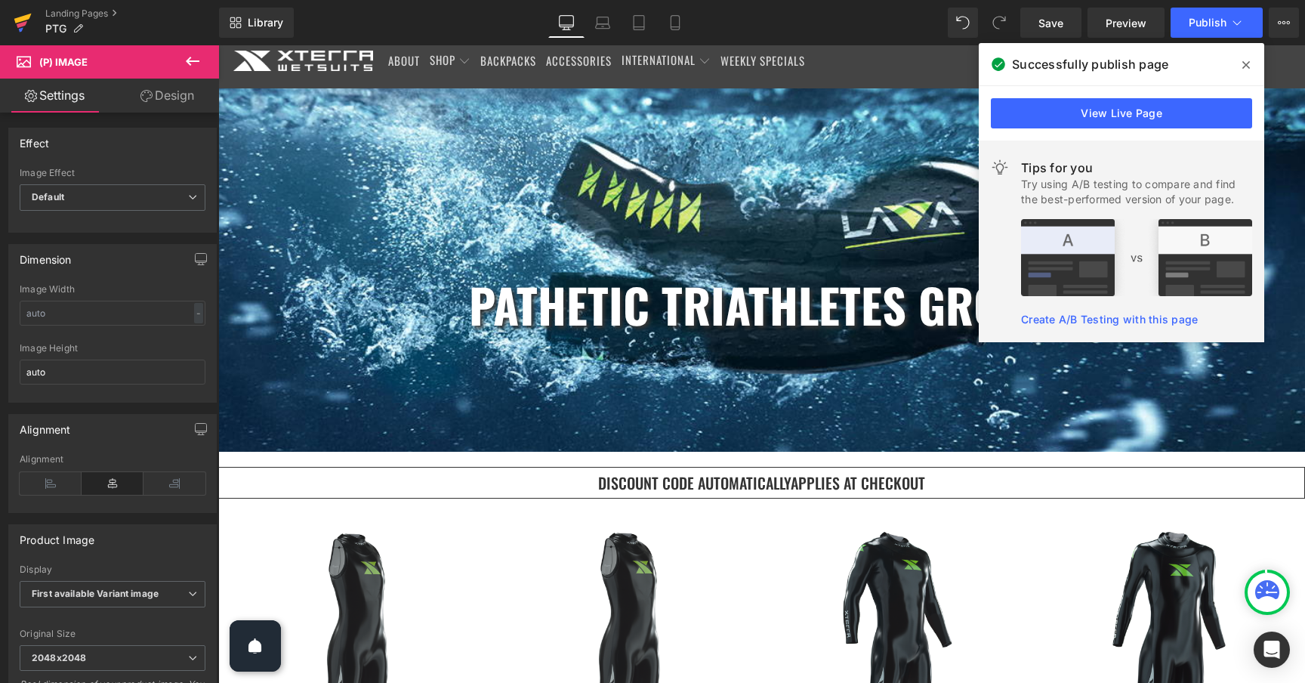
click at [20, 32] on icon at bounding box center [23, 23] width 18 height 38
